Goal: Participate in discussion: Engage in conversation with other users on a specific topic

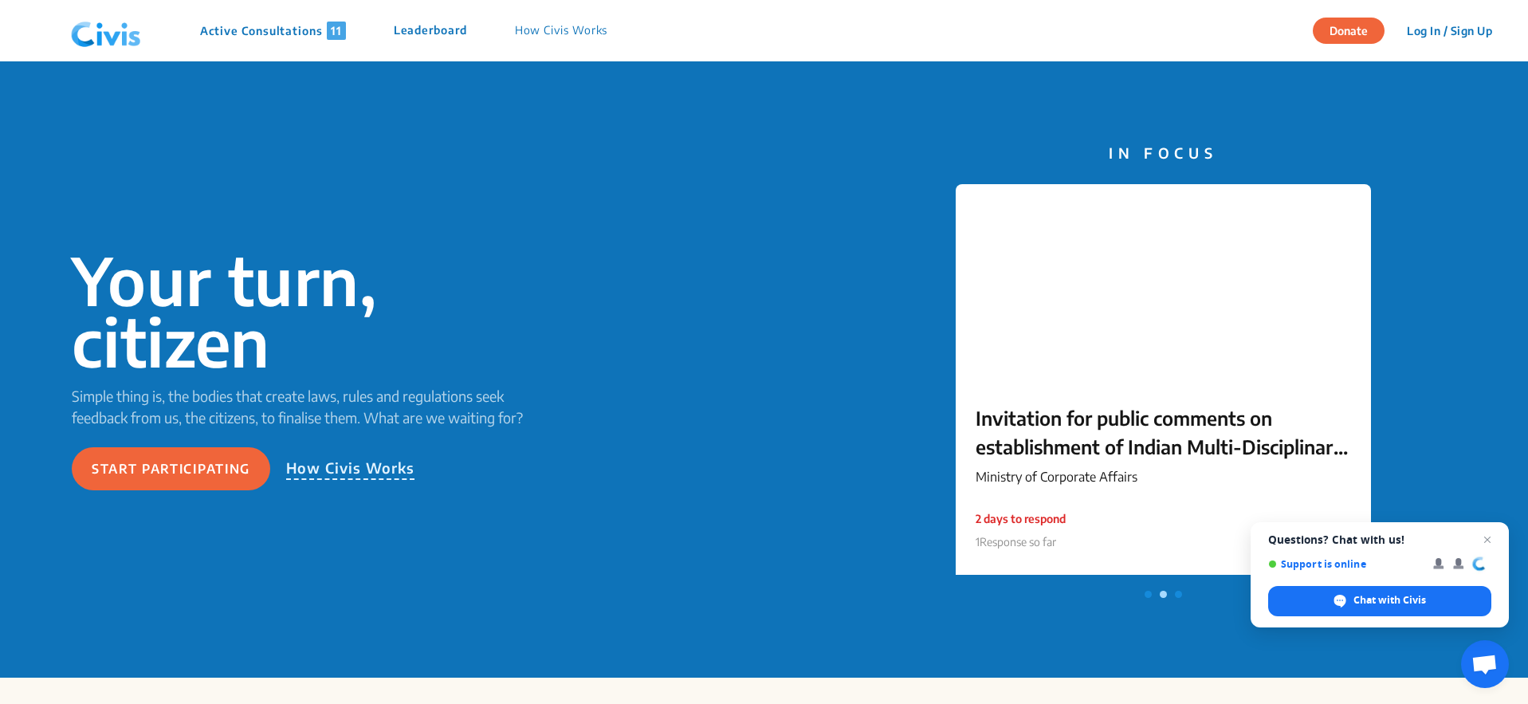
click at [274, 43] on div "Active Consultations 11 Leaderboard How Civis Works" at bounding box center [348, 31] width 567 height 48
click at [256, 26] on p "Active Consultations 11" at bounding box center [273, 31] width 146 height 18
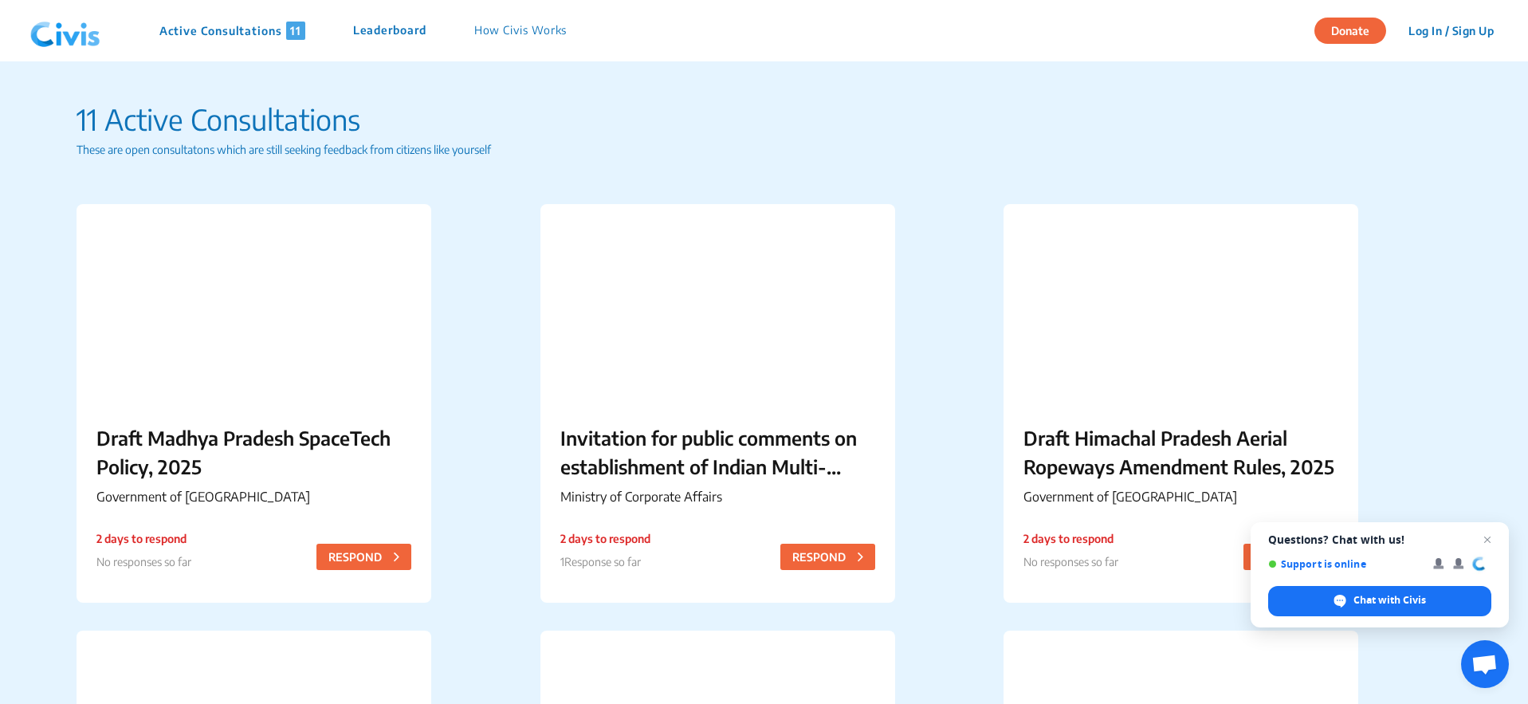
click at [228, 35] on p "Active Consultations 11" at bounding box center [232, 31] width 146 height 18
click at [221, 39] on p "Active Consultations 11" at bounding box center [232, 31] width 146 height 18
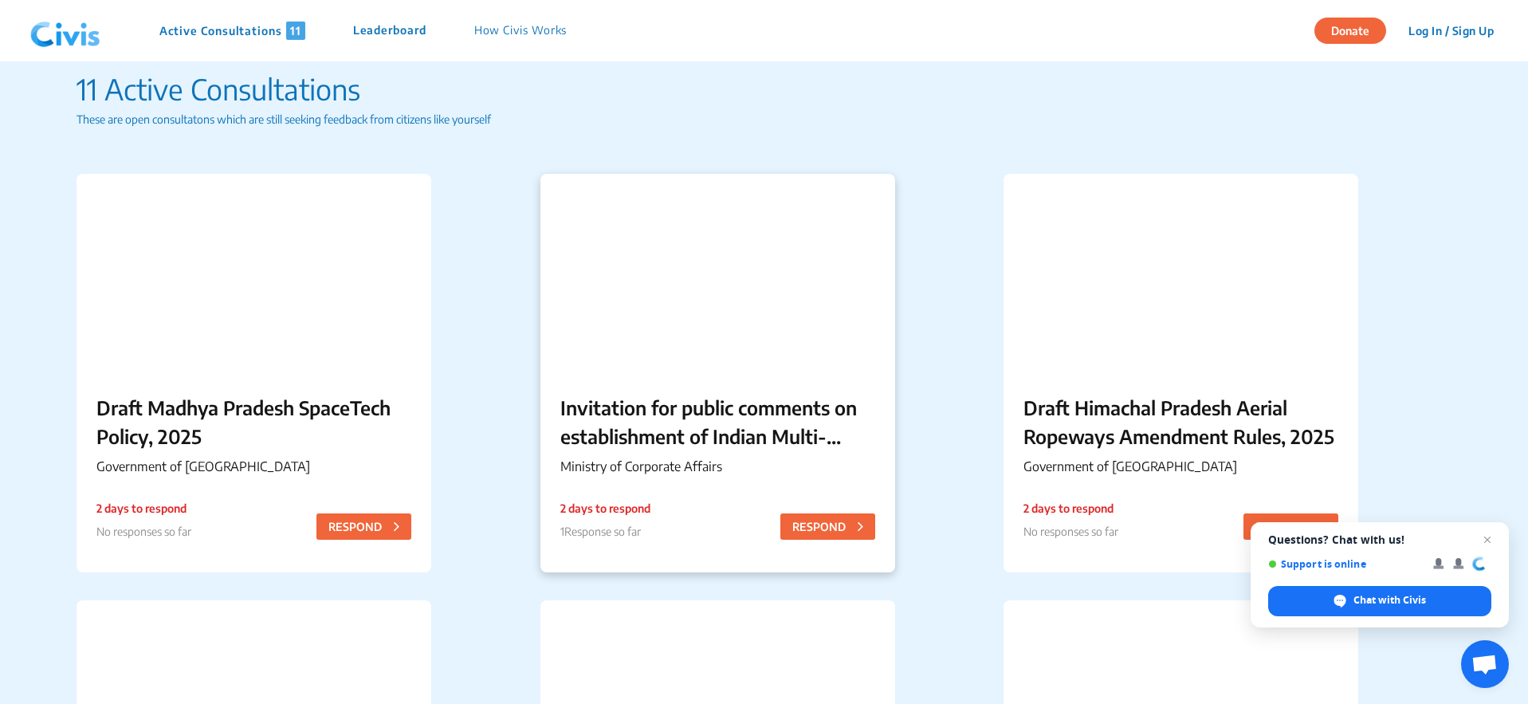
scroll to position [29, 0]
click at [814, 523] on button "RESPOND" at bounding box center [827, 528] width 95 height 26
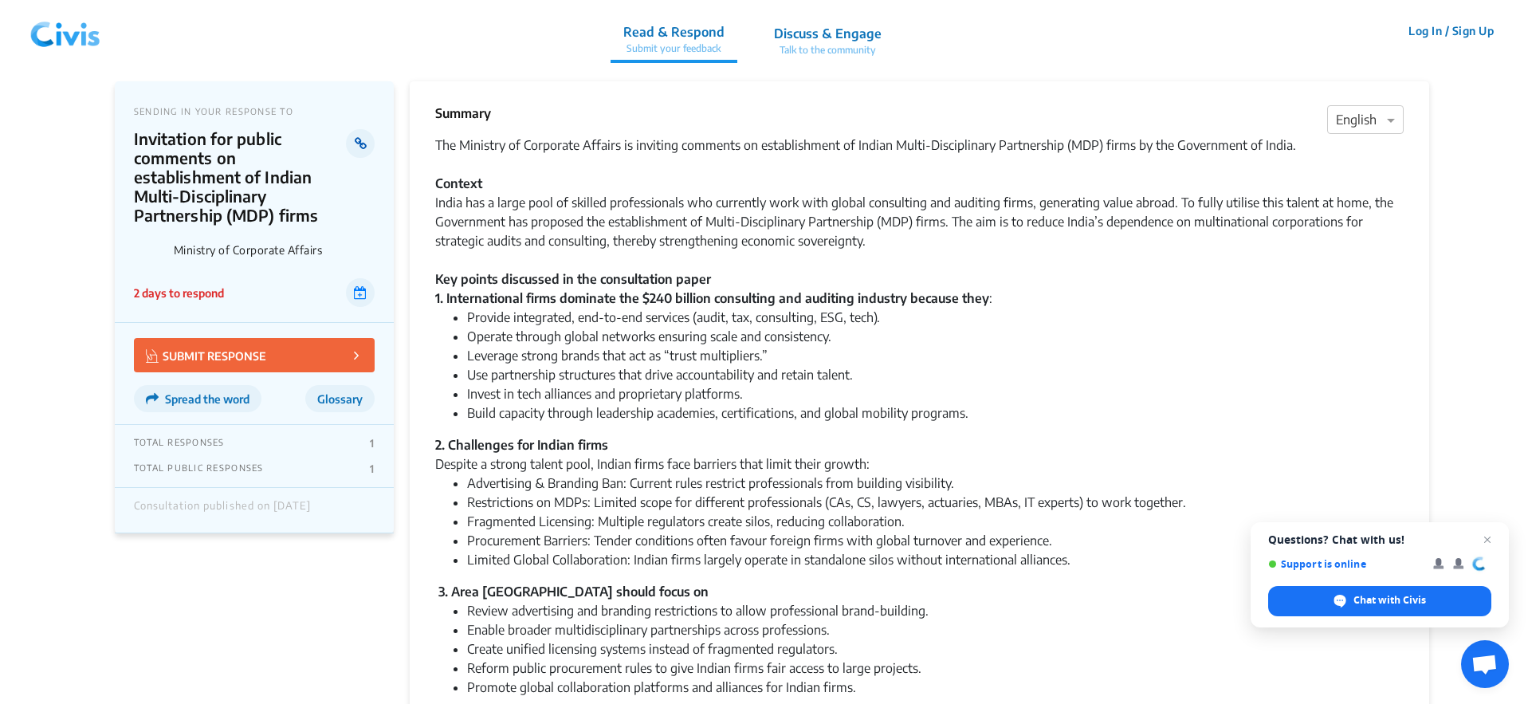
click at [363, 138] on icon at bounding box center [361, 143] width 12 height 13
